Goal: Information Seeking & Learning: Learn about a topic

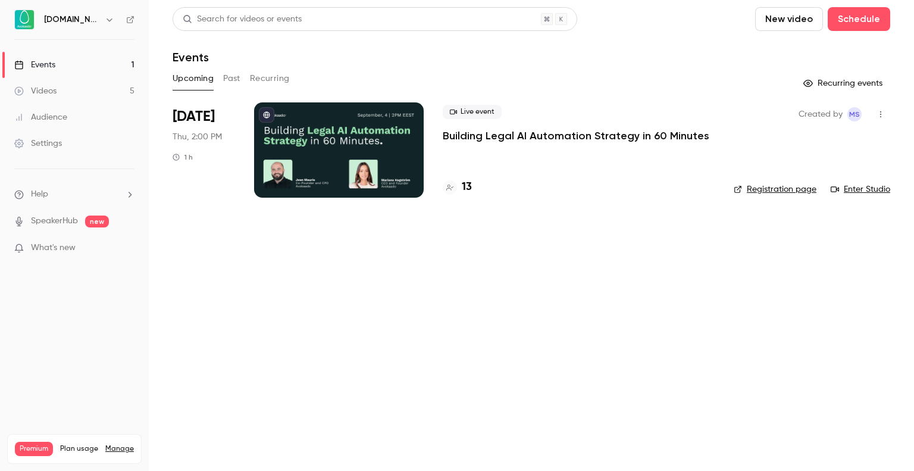
click at [538, 138] on p "Building Legal AI Automation Strategy in 60 Minutes" at bounding box center [576, 136] width 267 height 14
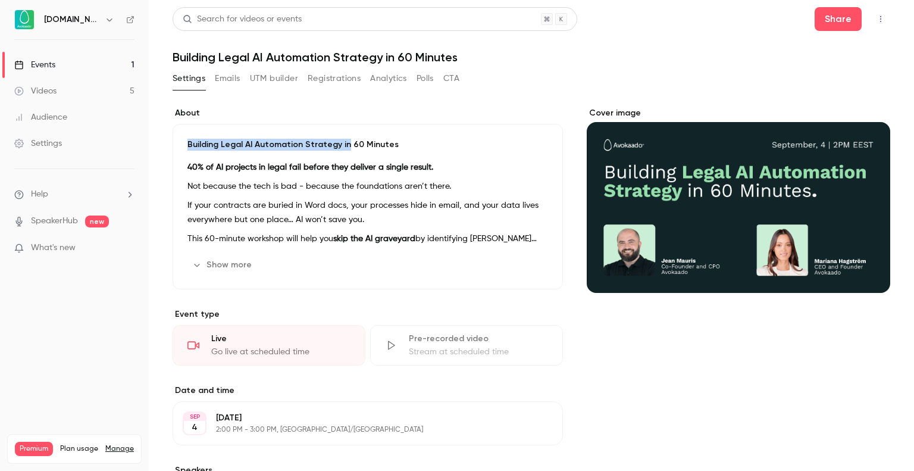
drag, startPoint x: 340, startPoint y: 123, endPoint x: 402, endPoint y: 103, distance: 64.4
click at [402, 103] on div "About Building Legal AI Automation Strategy in 60 Minutes 40% of AI projects in…" at bounding box center [532, 441] width 718 height 696
click at [386, 109] on label "About" at bounding box center [368, 113] width 390 height 12
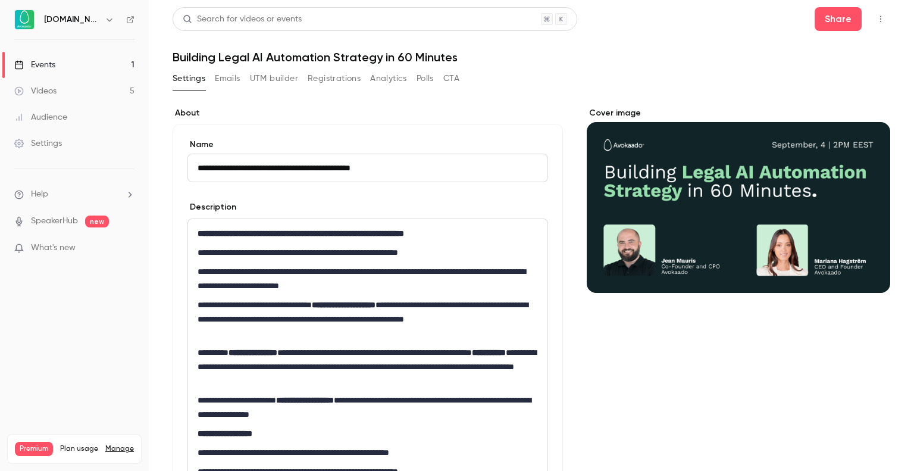
click at [386, 109] on label "About" at bounding box center [368, 113] width 390 height 12
click at [343, 85] on button "Registrations" at bounding box center [334, 78] width 53 height 19
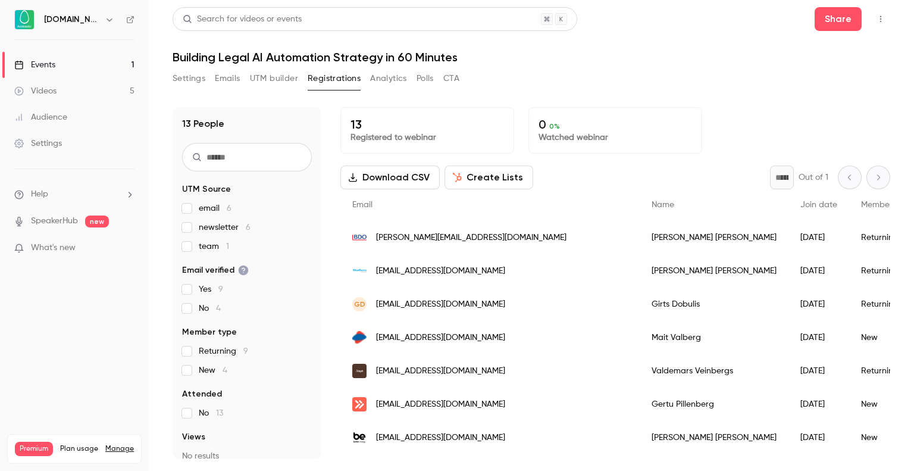
click at [486, 95] on div "13 People UTM Source email 6 newsletter 6 team 1 Email verified Yes 9 No 4 Memb…" at bounding box center [532, 276] width 718 height 366
click at [461, 102] on div "13 People UTM Source email 6 newsletter 6 team 1 Email verified Yes 9 No 4 Memb…" at bounding box center [532, 276] width 718 height 366
click at [371, 100] on div "13 People UTM Source email 6 newsletter 6 team 1 Email verified Yes 9 No 4 Memb…" at bounding box center [532, 276] width 718 height 366
click at [573, 95] on div "13 People UTM Source email 6 newsletter 6 team 1 Email verified Yes 9 No 4 Memb…" at bounding box center [532, 276] width 718 height 366
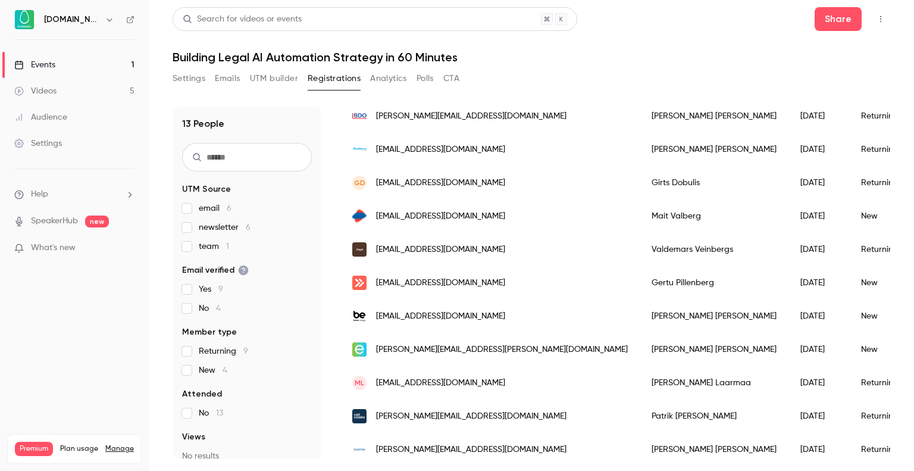
scroll to position [204, 0]
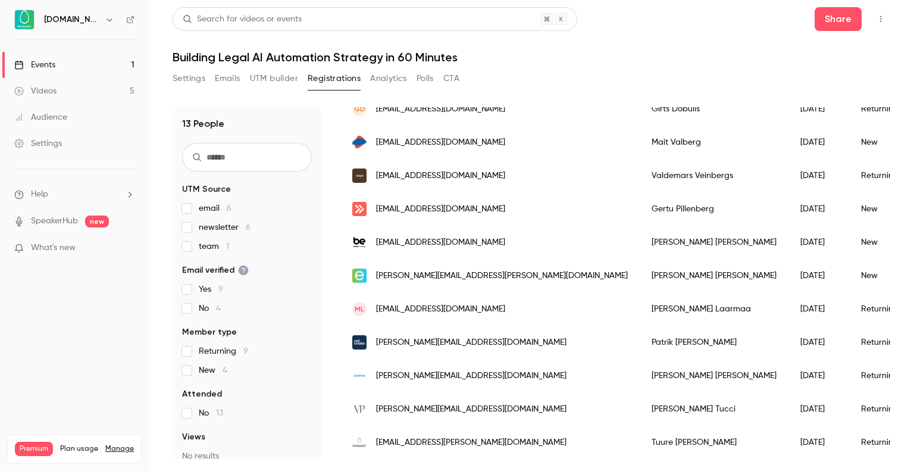
click at [549, 71] on div "Settings Emails UTM builder Registrations Analytics Polls CTA" at bounding box center [532, 81] width 718 height 24
click at [603, 66] on div "Search for videos or events Share Building Legal AI Automation Strategy in 60 M…" at bounding box center [532, 233] width 718 height 452
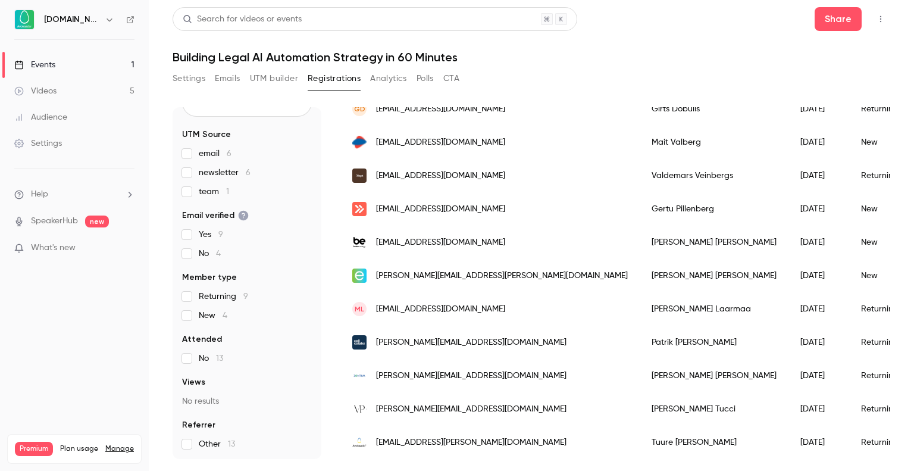
scroll to position [0, 0]
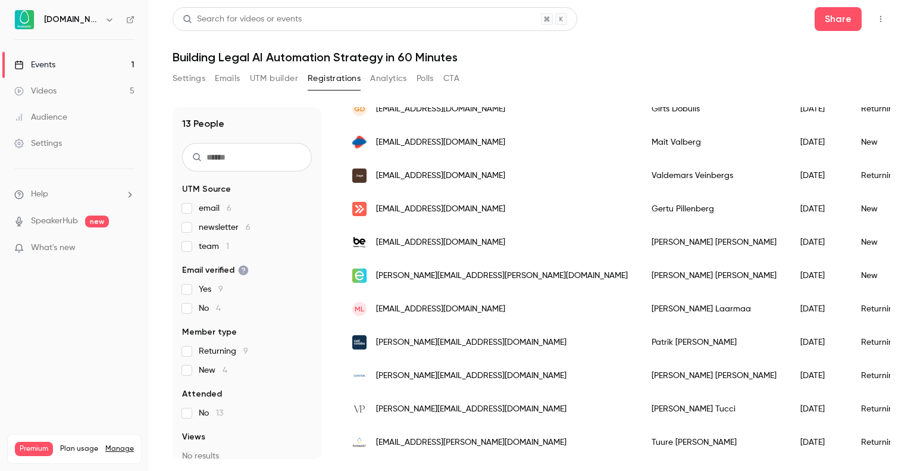
click at [640, 109] on div "[PERSON_NAME]" at bounding box center [714, 108] width 149 height 33
click at [346, 106] on div "13 People UTM Source email 6 newsletter 6 team 1 Email verified Yes 9 No 4 Memb…" at bounding box center [532, 276] width 718 height 366
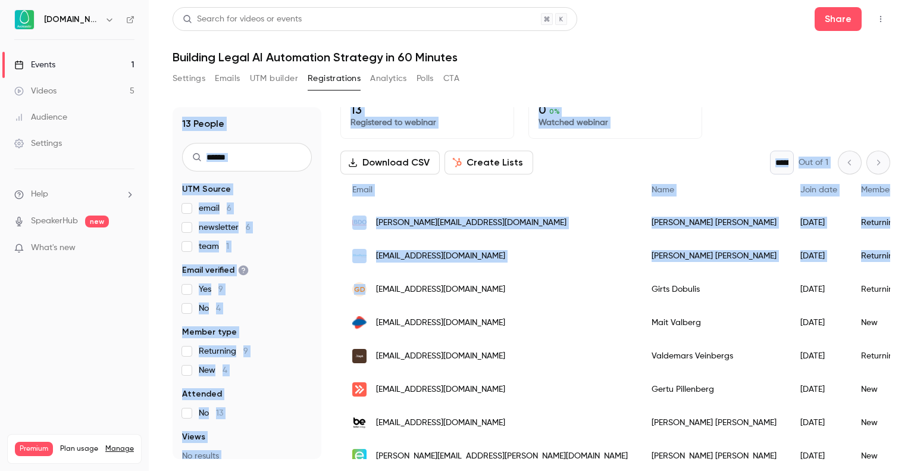
drag, startPoint x: 371, startPoint y: 116, endPoint x: 488, endPoint y: 90, distance: 119.6
click at [488, 90] on section "Settings Emails UTM builder Registrations Analytics Polls CTA 13 People UTM Sou…" at bounding box center [532, 264] width 718 height 390
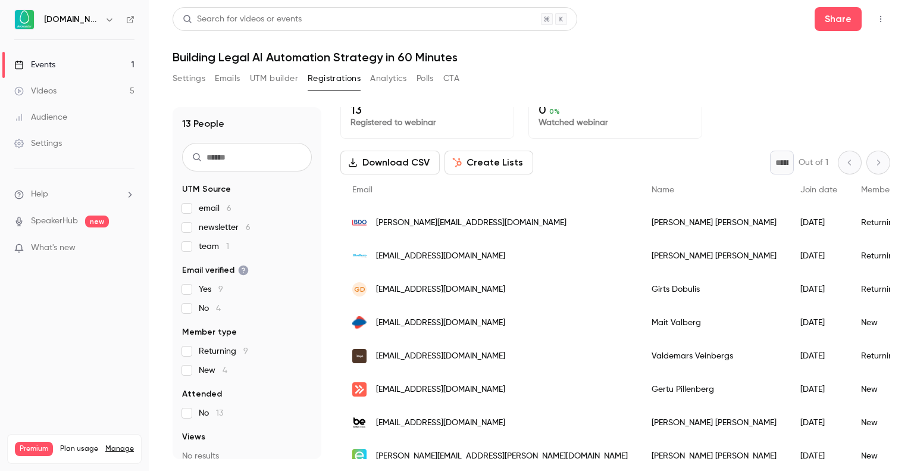
click at [488, 90] on div "Settings Emails UTM builder Registrations Analytics Polls CTA" at bounding box center [532, 81] width 718 height 24
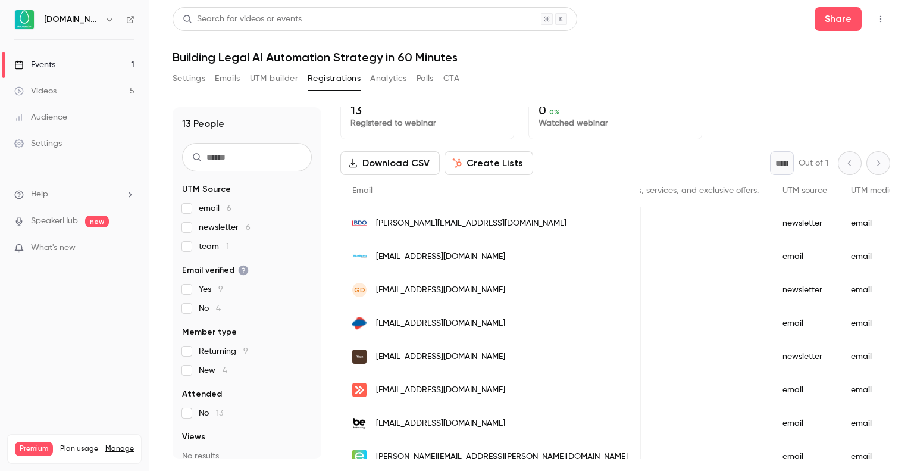
scroll to position [0, 0]
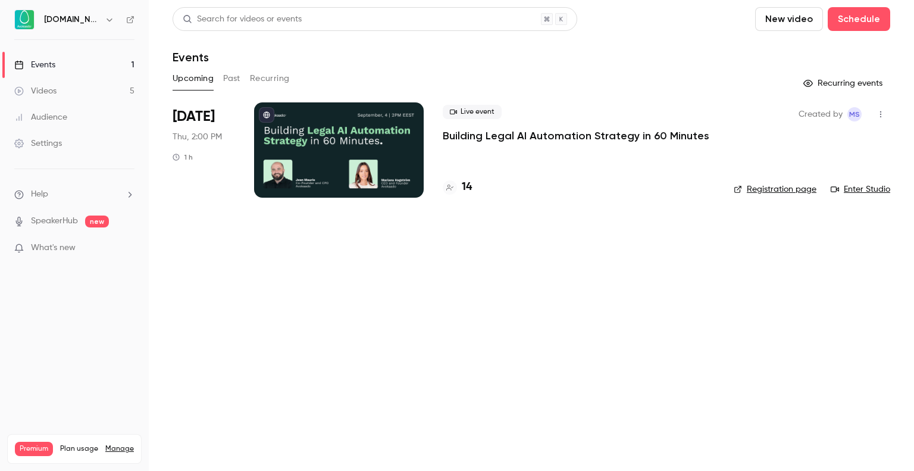
click at [574, 138] on p "Building Legal AI Automation Strategy in 60 Minutes" at bounding box center [576, 136] width 267 height 14
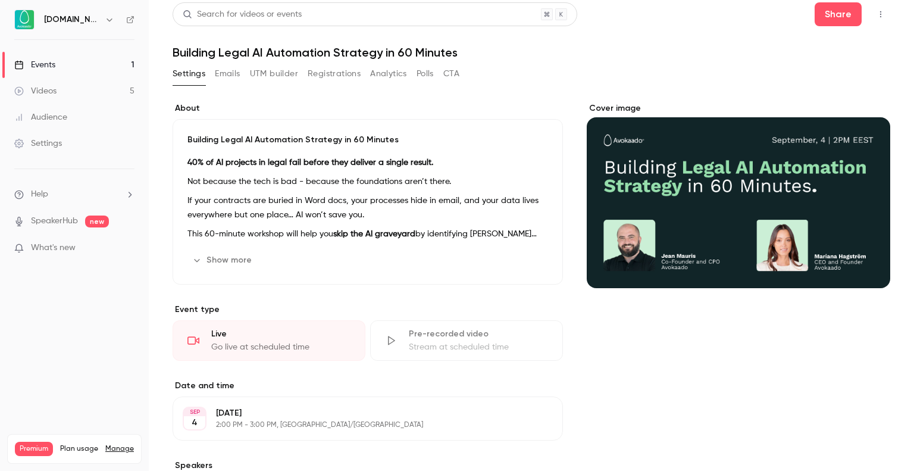
scroll to position [1, 0]
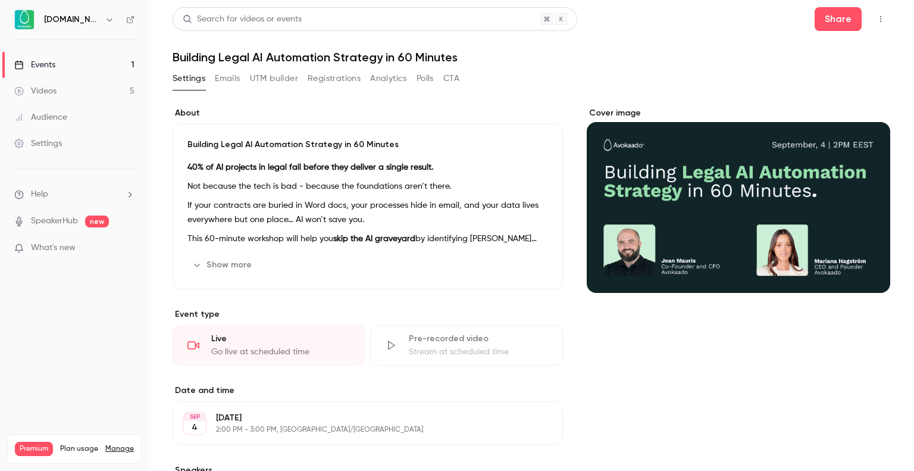
click at [357, 83] on button "Registrations" at bounding box center [334, 78] width 53 height 19
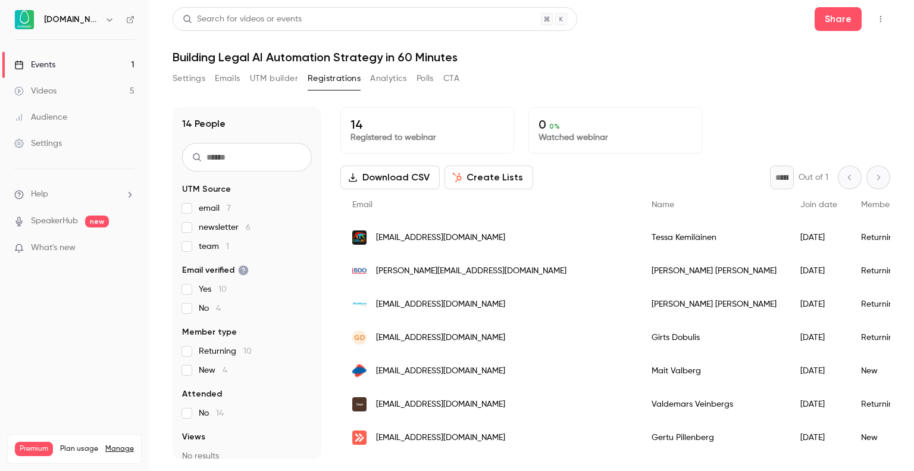
click at [102, 65] on link "Events 1" at bounding box center [74, 65] width 149 height 26
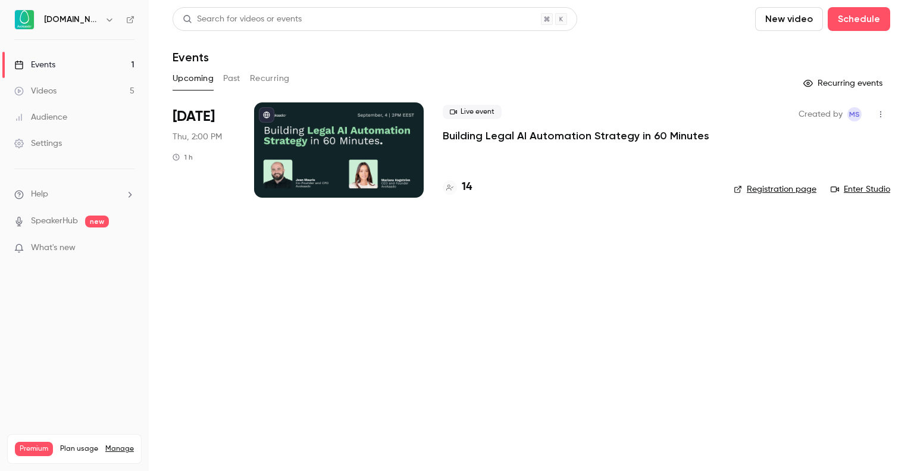
click at [236, 78] on button "Past" at bounding box center [231, 78] width 17 height 19
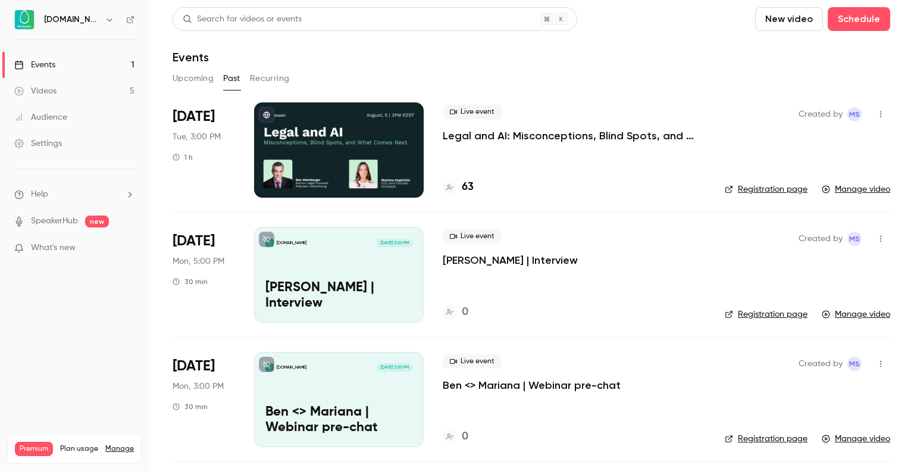
click at [533, 140] on p "Legal and AI: Misconceptions, Blind Spots, and What Comes Next" at bounding box center [574, 136] width 263 height 14
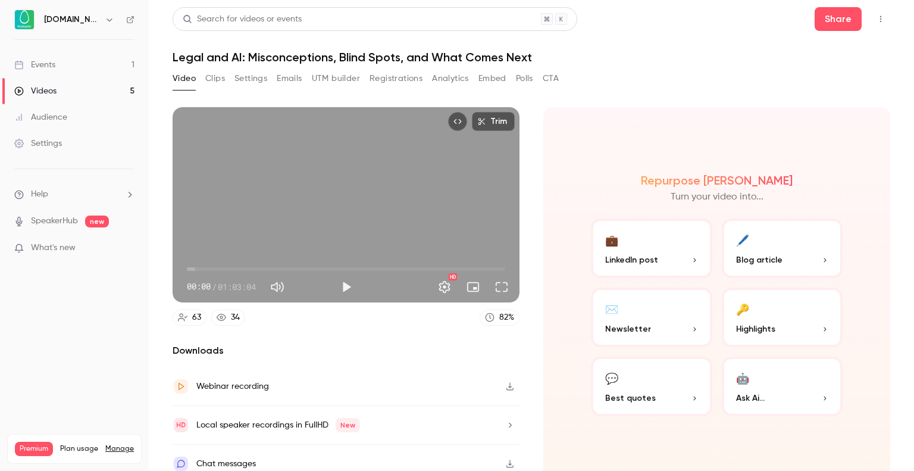
click at [401, 82] on button "Registrations" at bounding box center [396, 78] width 53 height 19
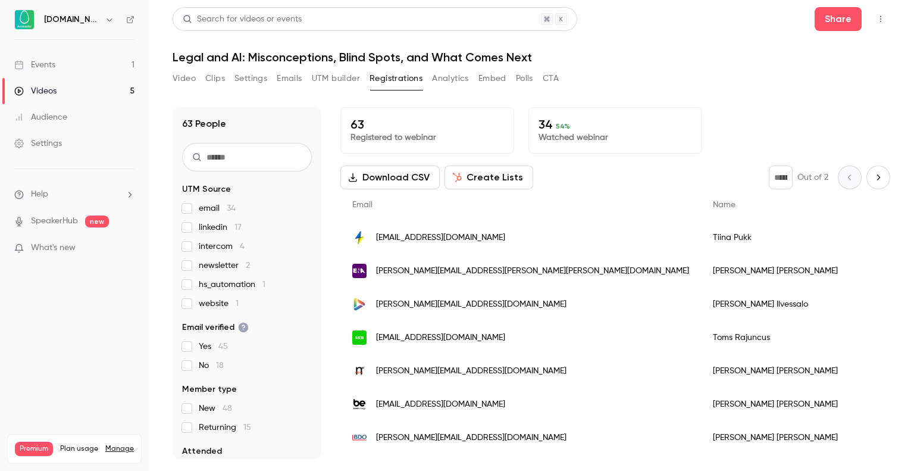
click at [324, 171] on div "63 People UTM Source email 34 linkedin 17 intercom 4 newsletter 2 hs_automation…" at bounding box center [532, 283] width 718 height 352
click at [326, 211] on div "63 People UTM Source email 34 linkedin 17 intercom 4 newsletter 2 hs_automation…" at bounding box center [532, 283] width 718 height 352
click at [110, 55] on link "Events 1" at bounding box center [74, 65] width 149 height 26
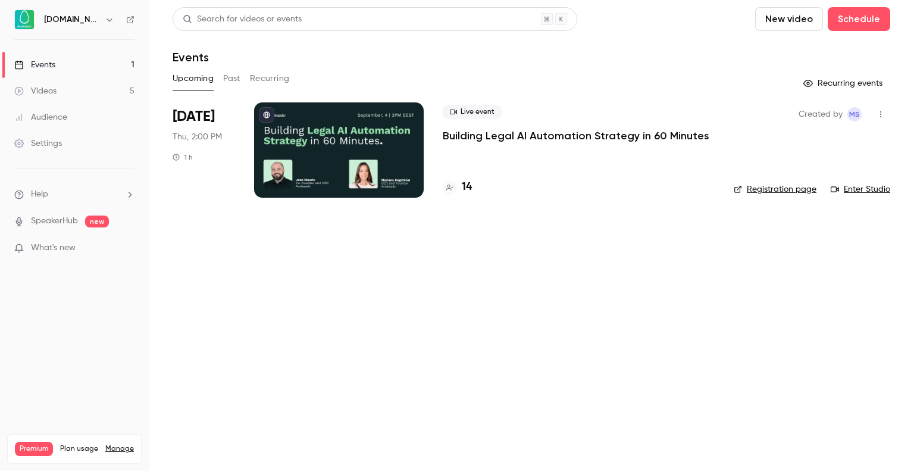
click at [277, 321] on main "Search for videos or events New video Schedule Events Upcoming Past Recurring R…" at bounding box center [531, 235] width 765 height 471
click at [238, 80] on button "Past" at bounding box center [231, 78] width 17 height 19
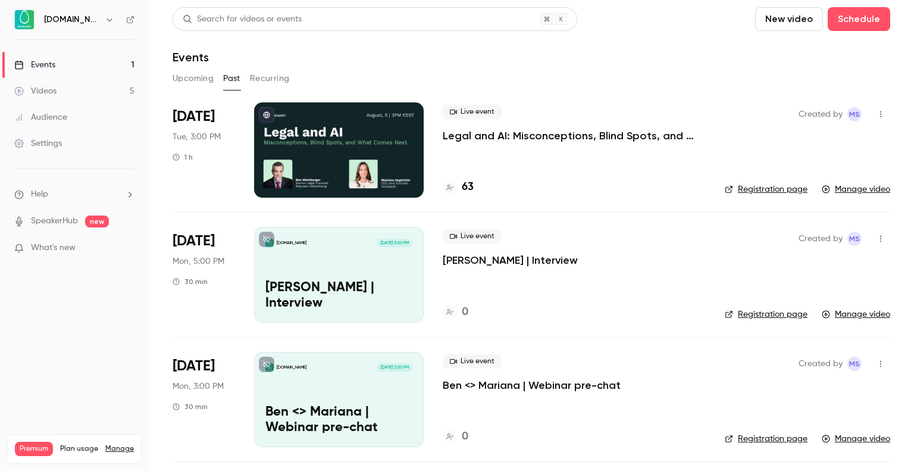
click at [202, 85] on button "Upcoming" at bounding box center [193, 78] width 41 height 19
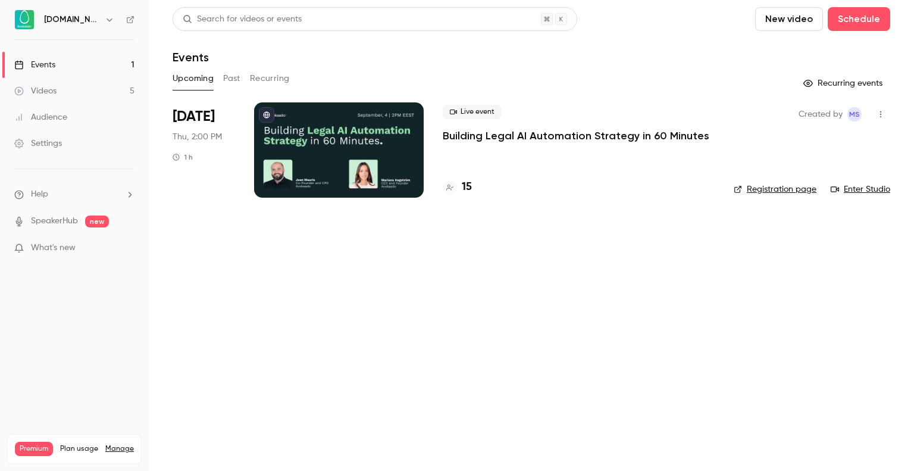
click at [215, 80] on div "Upcoming Past Recurring" at bounding box center [532, 78] width 718 height 19
click at [220, 80] on div "Upcoming Past Recurring" at bounding box center [532, 78] width 718 height 19
click at [231, 80] on button "Past" at bounding box center [231, 78] width 17 height 19
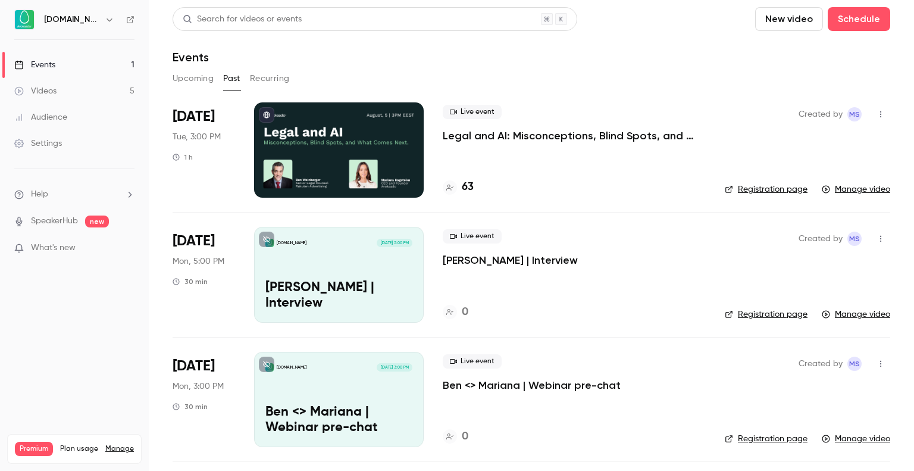
click at [201, 80] on button "Upcoming" at bounding box center [193, 78] width 41 height 19
